Goal: Task Accomplishment & Management: Use online tool/utility

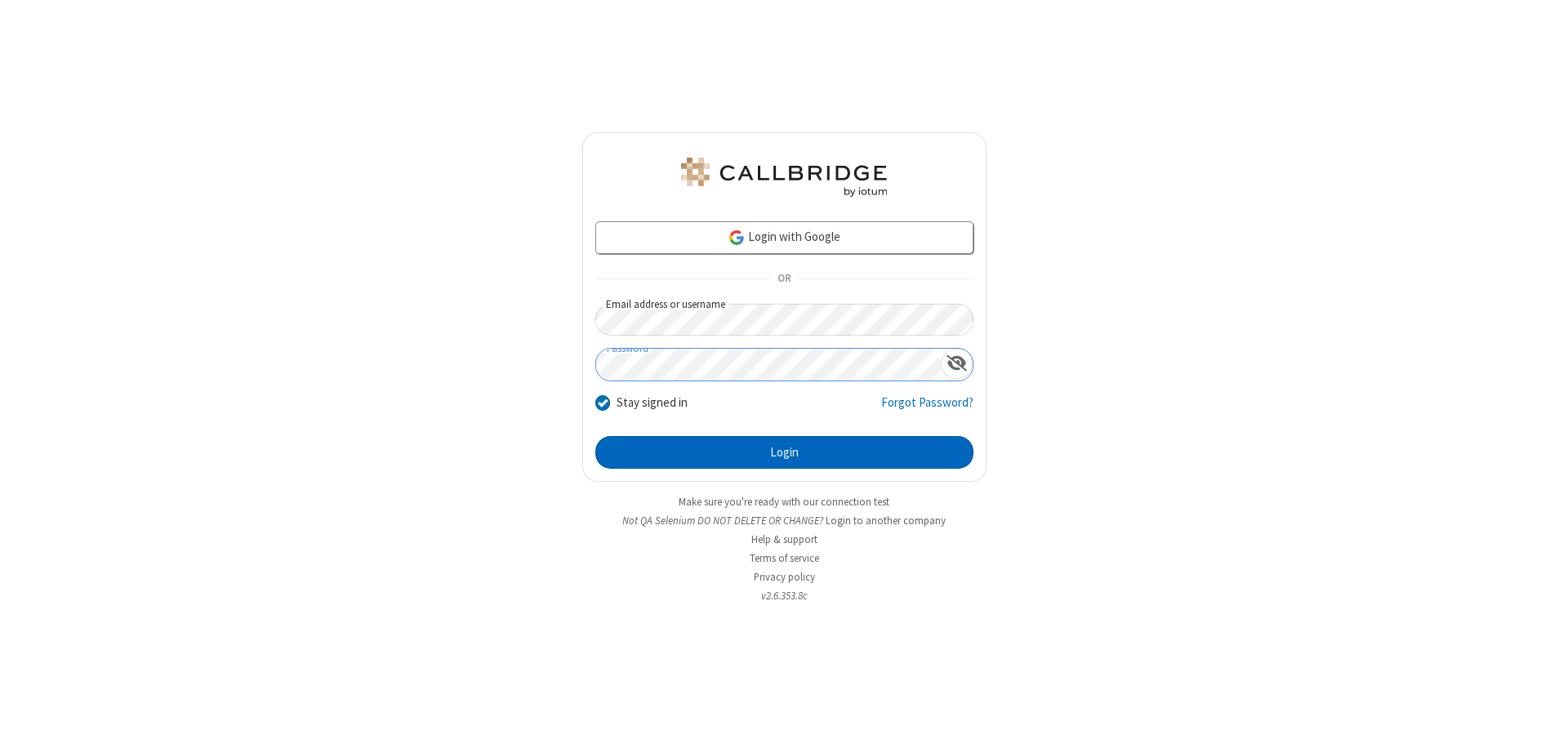
click at [784, 453] on button "Login" at bounding box center [784, 453] width 378 height 33
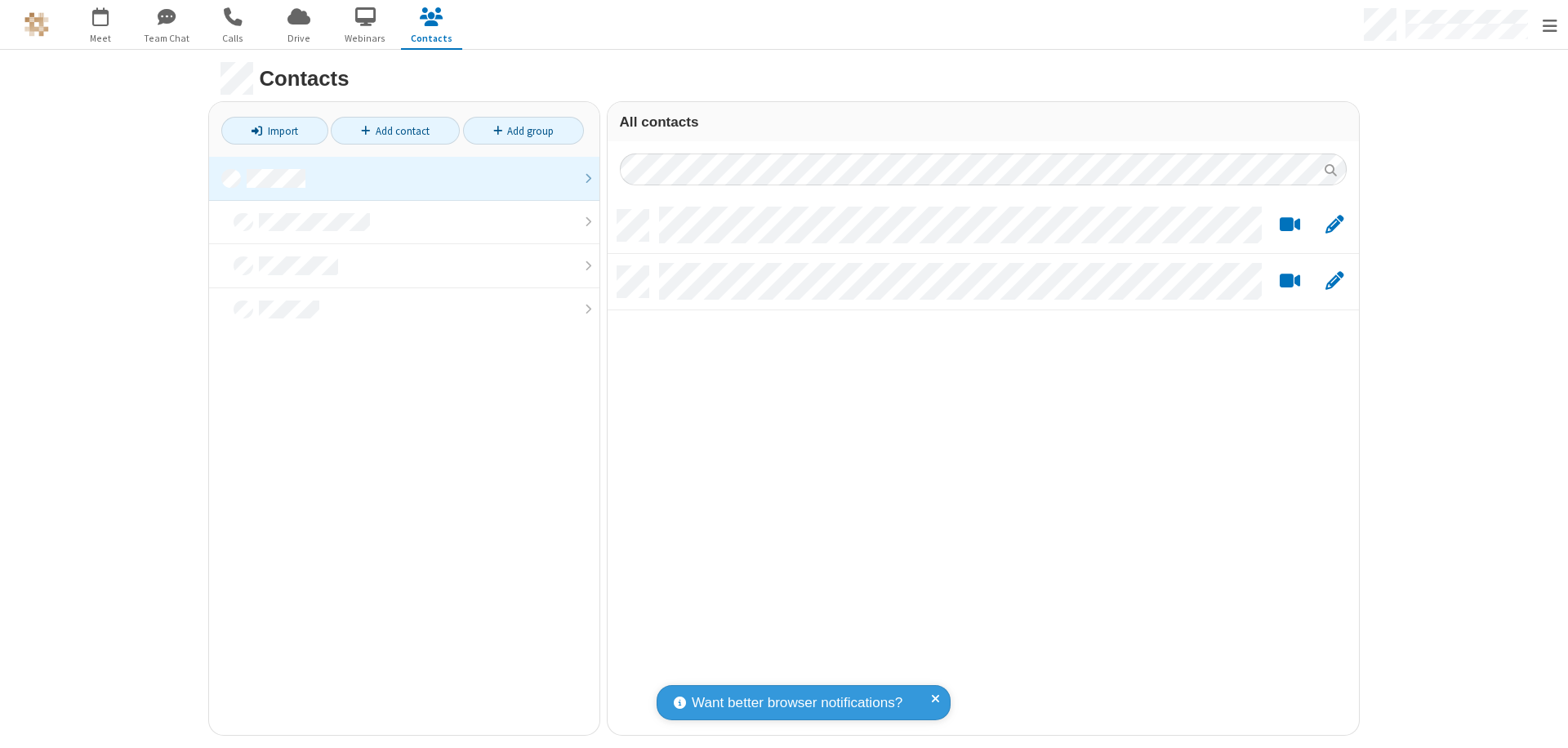
scroll to position [525, 739]
